Goal: Information Seeking & Learning: Learn about a topic

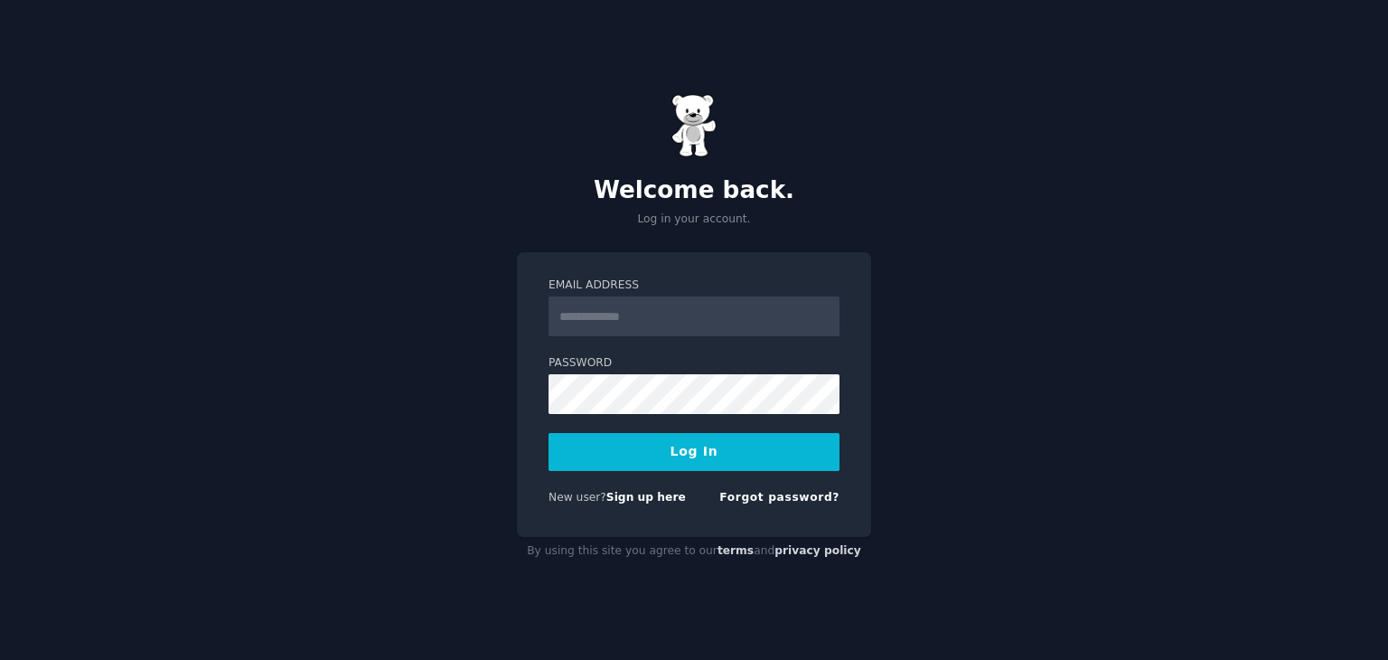
type input "**********"
click at [650, 461] on button "Log In" at bounding box center [694, 452] width 291 height 38
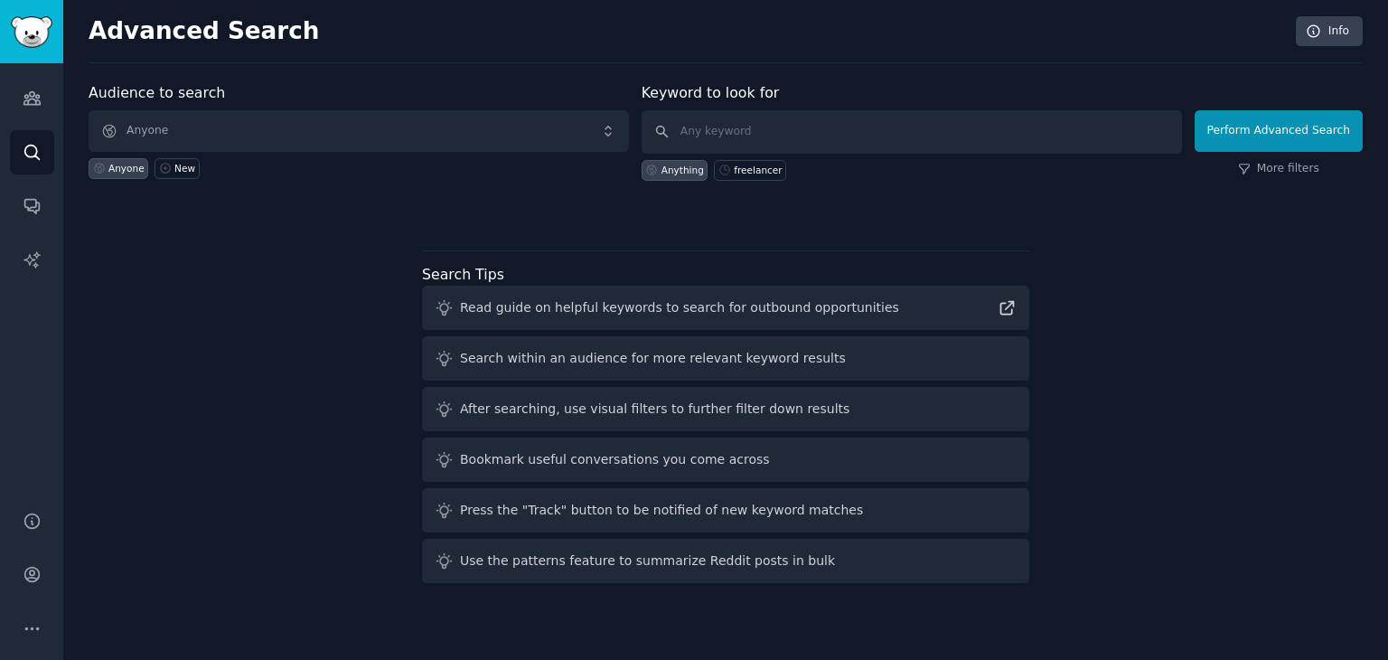
click at [277, 289] on div "Audience to search Anyone Anyone New Keyword to look for Anything freelancer Pe…" at bounding box center [726, 336] width 1274 height 508
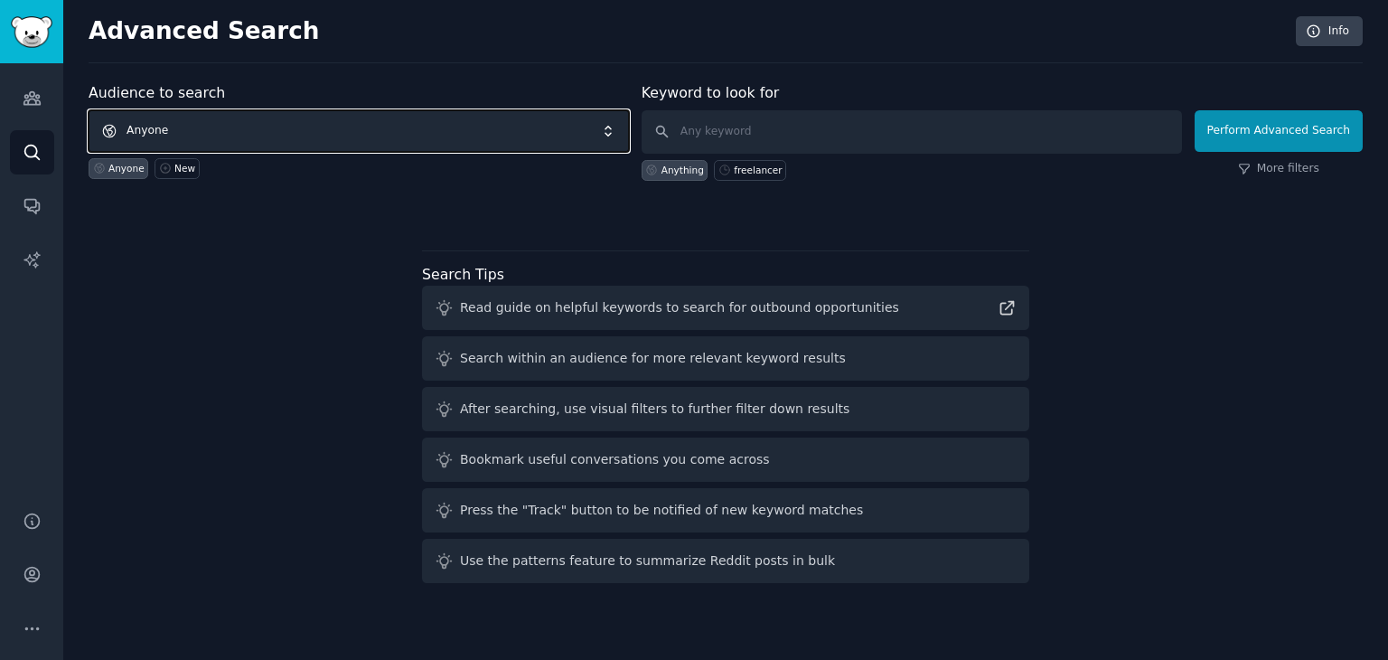
click at [259, 122] on span "Anyone" at bounding box center [359, 131] width 540 height 42
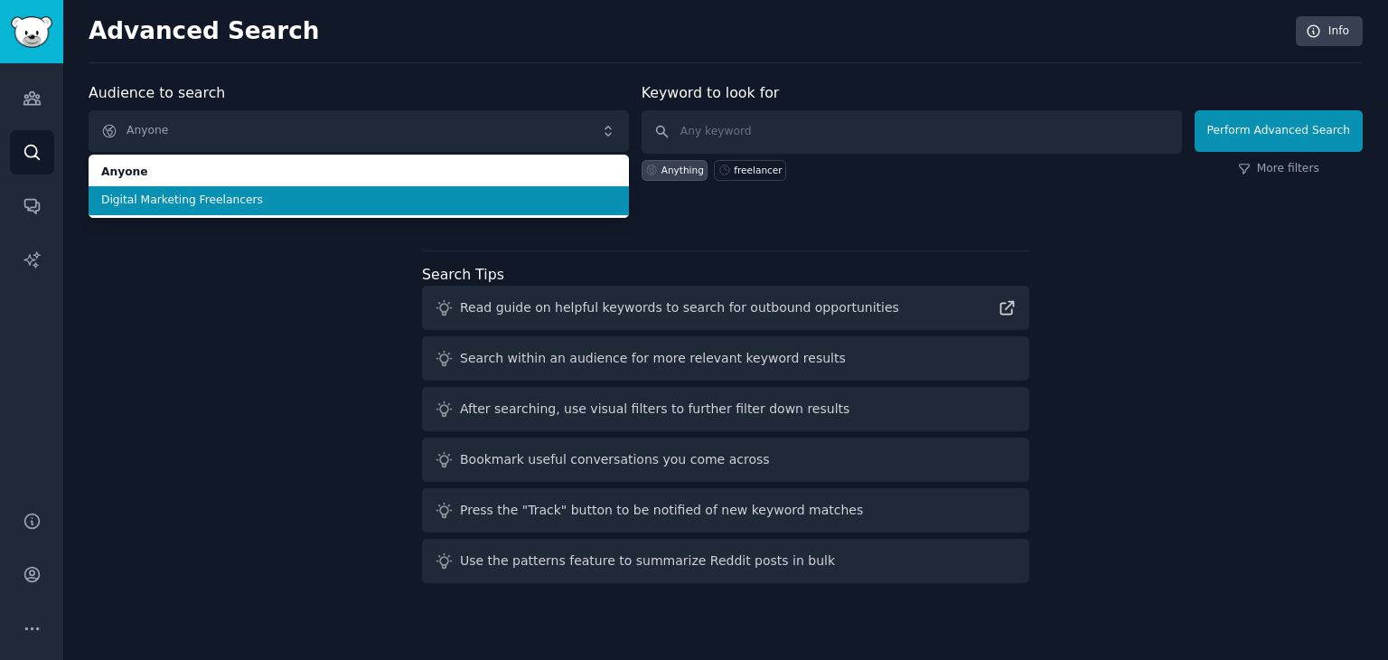
click at [258, 239] on div "Audience to search Anyone Anyone Digital Marketing Freelancers Anyone New Keywo…" at bounding box center [726, 336] width 1274 height 508
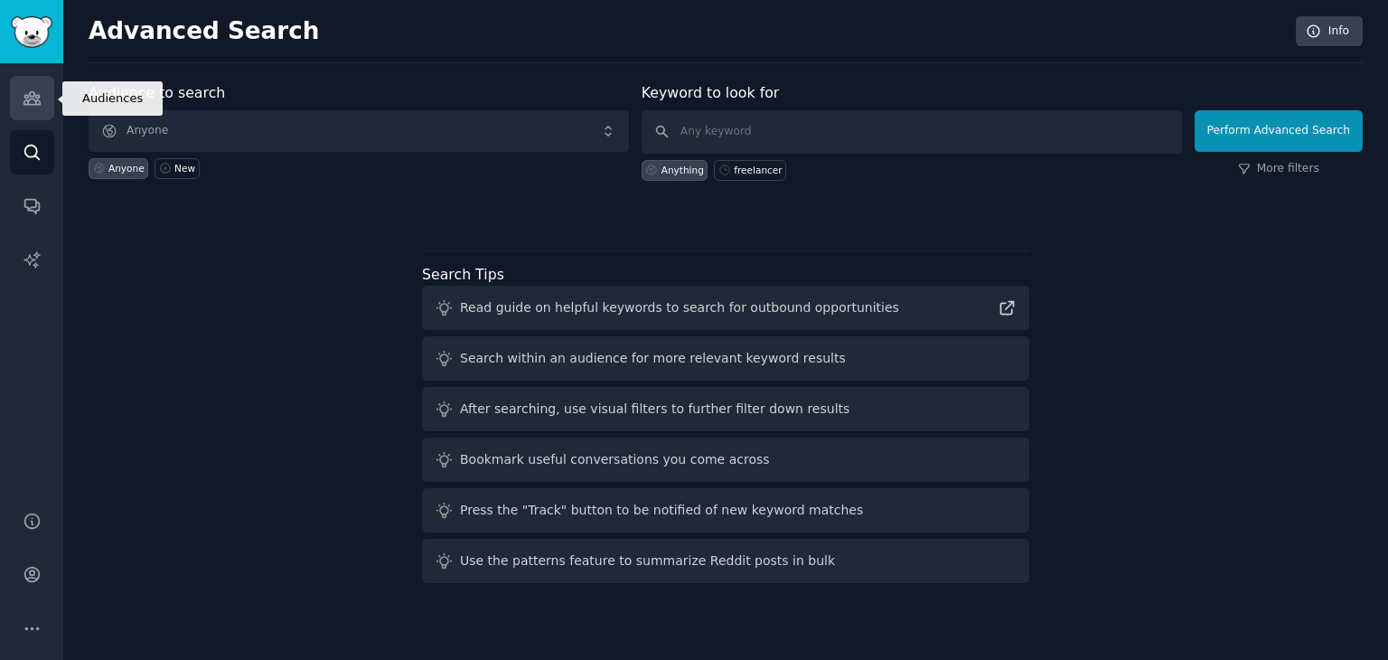
click at [36, 98] on icon "Sidebar" at bounding box center [31, 98] width 16 height 13
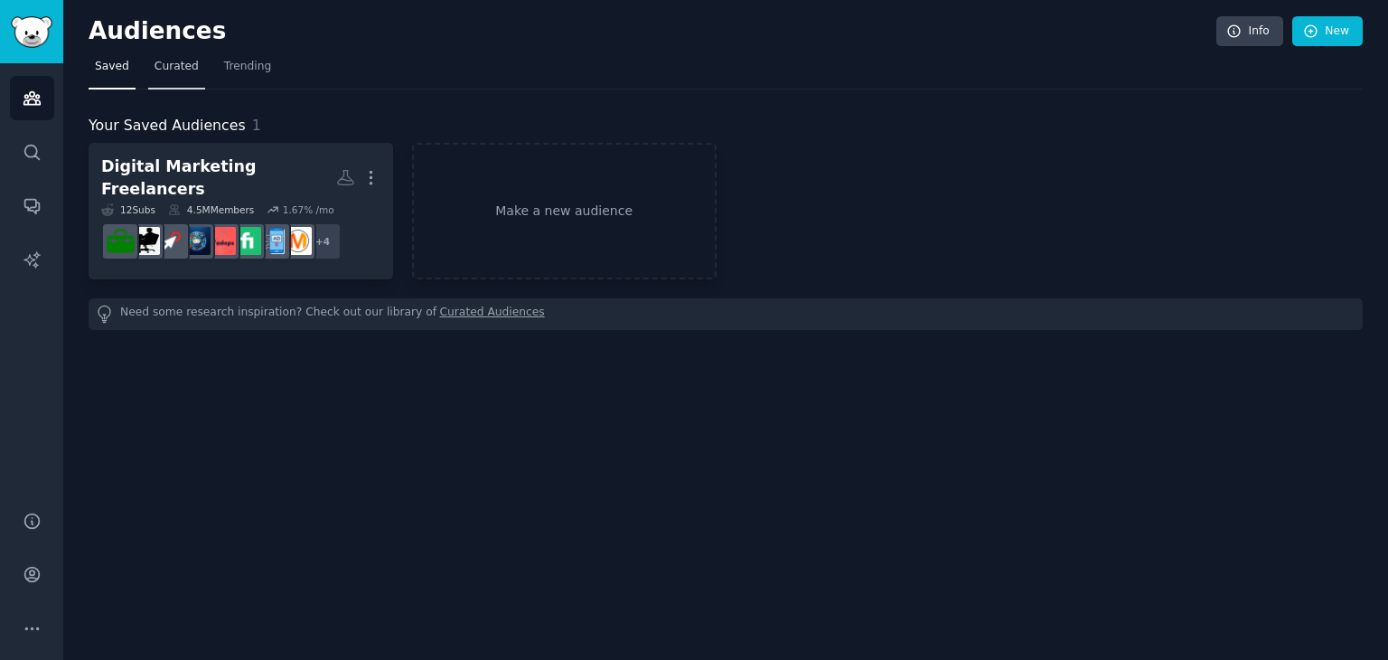
click at [177, 80] on link "Curated" at bounding box center [176, 70] width 57 height 37
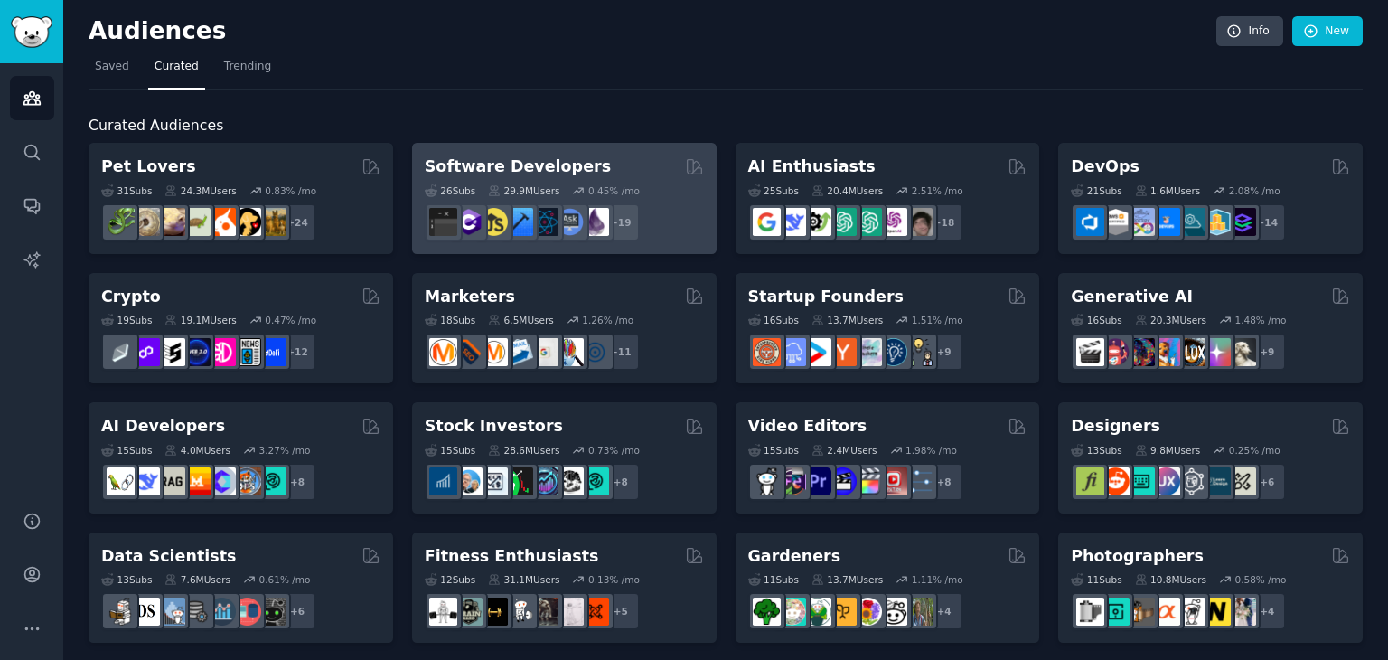
click at [631, 180] on div "26 Sub s 29.9M Users 0.45 % /mo r/reactnative + 19" at bounding box center [564, 209] width 279 height 63
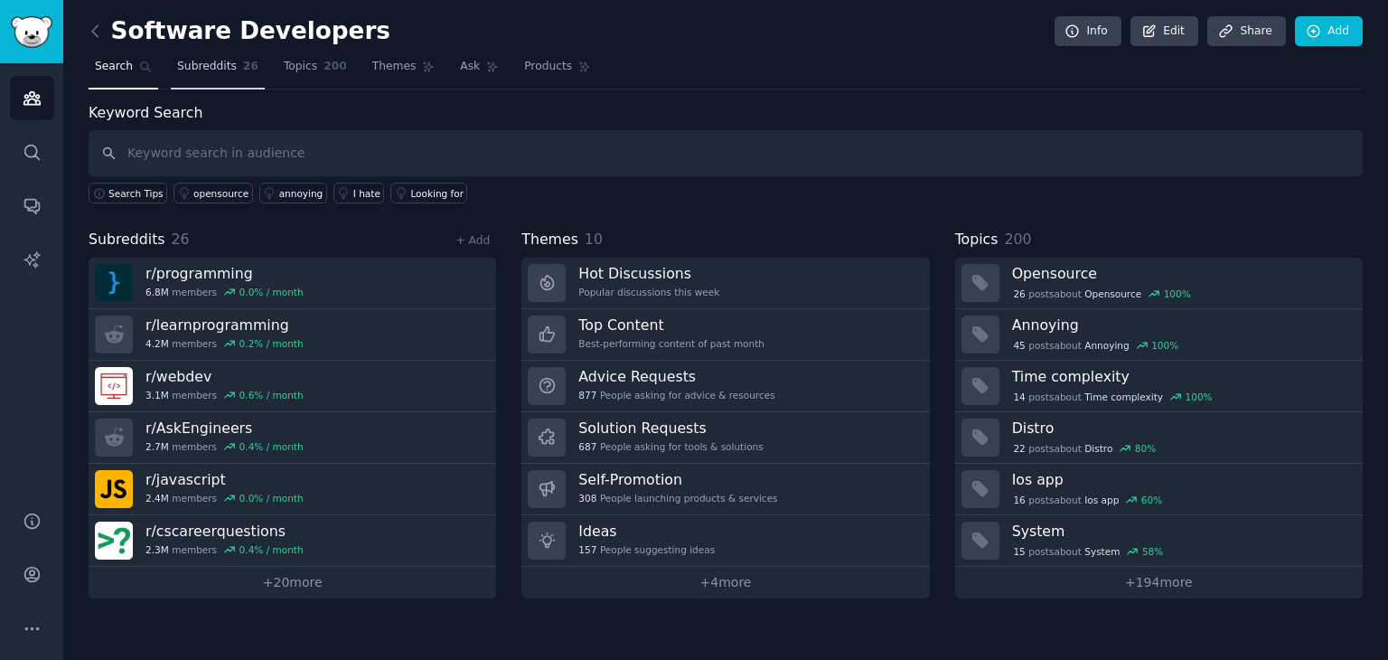
click at [212, 59] on span "Subreddits" at bounding box center [207, 67] width 60 height 16
